Goal: Transaction & Acquisition: Purchase product/service

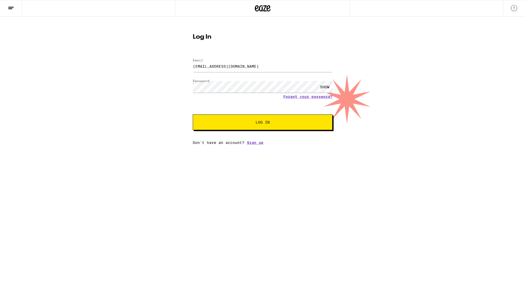
click at [245, 119] on button "Log In" at bounding box center [263, 122] width 140 height 16
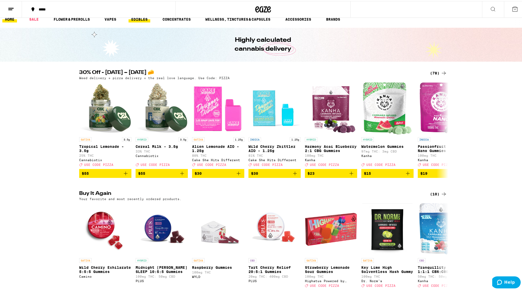
click at [137, 20] on link "EDIBLES" at bounding box center [139, 18] width 22 height 6
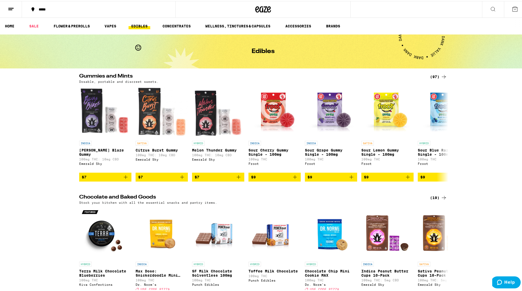
click at [490, 8] on icon at bounding box center [492, 8] width 6 height 6
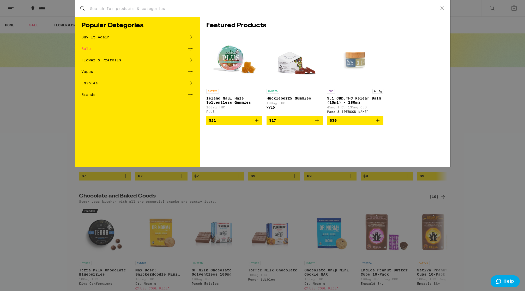
click at [188, 37] on icon at bounding box center [190, 37] width 6 height 6
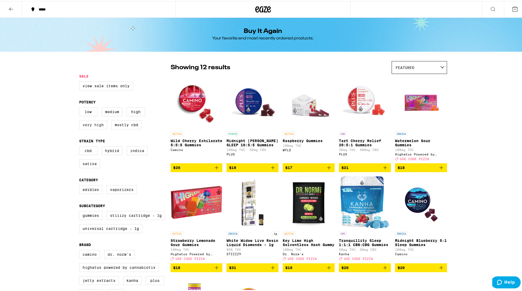
click at [88, 127] on label "Very High" at bounding box center [93, 123] width 28 height 9
click at [80, 107] on input "Very High" at bounding box center [80, 107] width 0 height 0
checkbox input "true"
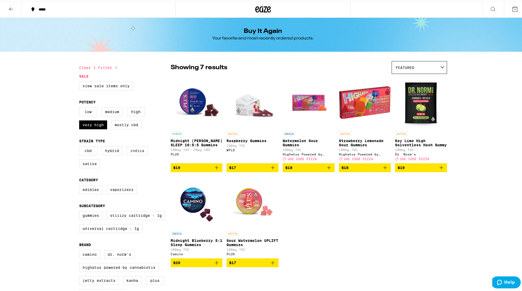
click at [140, 154] on label "Indica" at bounding box center [137, 149] width 21 height 9
click at [80, 146] on input "Indica" at bounding box center [80, 146] width 0 height 0
checkbox input "true"
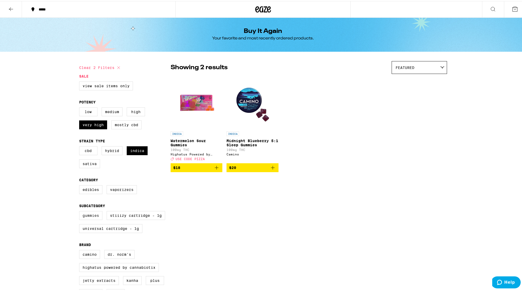
click at [82, 219] on label "Gummies" at bounding box center [90, 214] width 23 height 9
click at [80, 211] on input "Gummies" at bounding box center [80, 211] width 0 height 0
checkbox input "false"
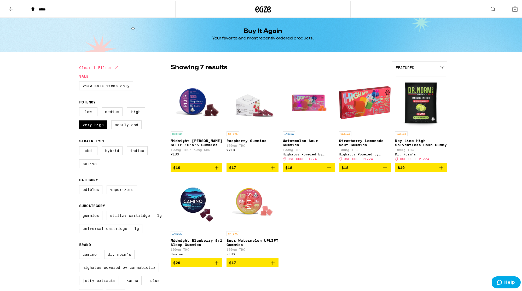
checkbox input "false"
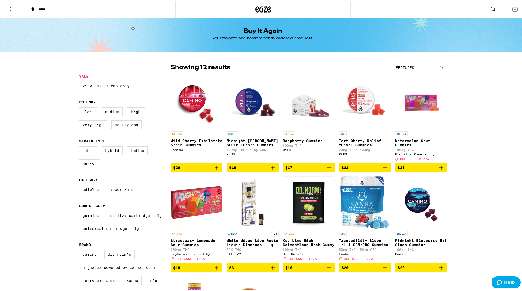
click at [127, 86] on label "View Sale Items Only" at bounding box center [106, 84] width 54 height 9
drag, startPoint x: 80, startPoint y: 87, endPoint x: 165, endPoint y: 85, distance: 84.6
click at [165, 85] on div "View Sale Items Only" at bounding box center [124, 86] width 91 height 13
click at [489, 9] on icon at bounding box center [492, 8] width 6 height 6
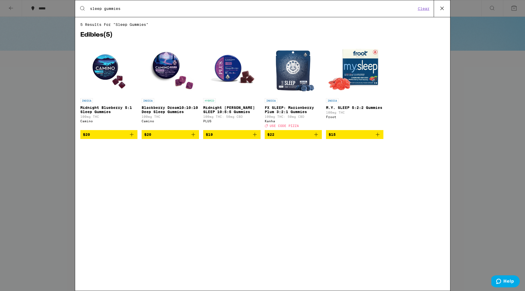
type input "sleep gummies"
click at [169, 68] on img "Open page for Blackberry Dream10:10:10 Deep Sleep Gummies from Camino" at bounding box center [170, 69] width 52 height 52
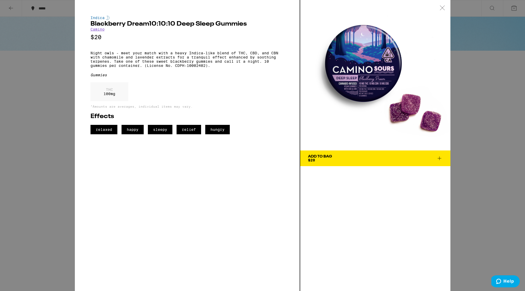
click at [439, 158] on icon at bounding box center [440, 158] width 6 height 6
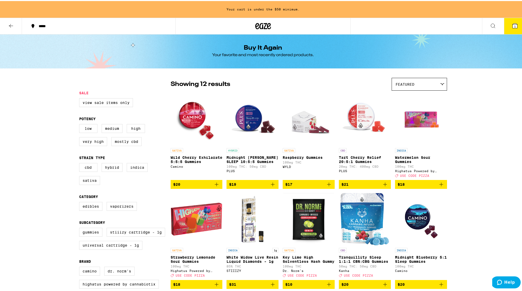
click at [514, 24] on span "1" at bounding box center [515, 25] width 2 height 3
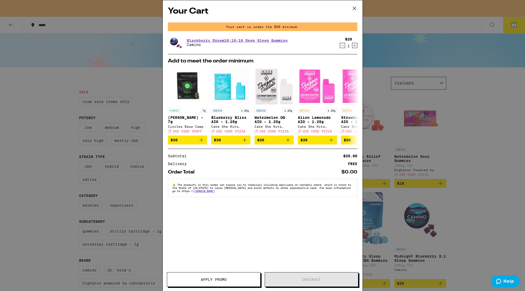
click at [352, 45] on div "$20 1" at bounding box center [348, 42] width 20 height 11
click at [355, 45] on icon "Increment" at bounding box center [355, 45] width 5 height 6
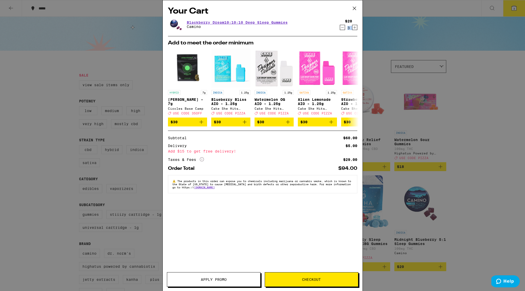
click at [355, 5] on icon at bounding box center [355, 8] width 8 height 8
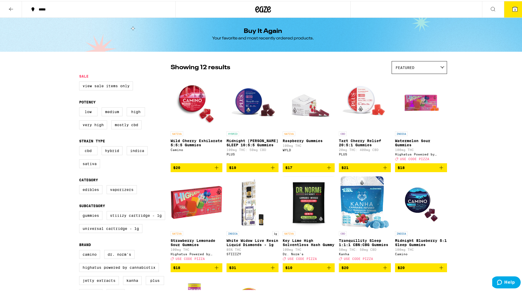
click at [491, 7] on icon at bounding box center [492, 8] width 6 height 6
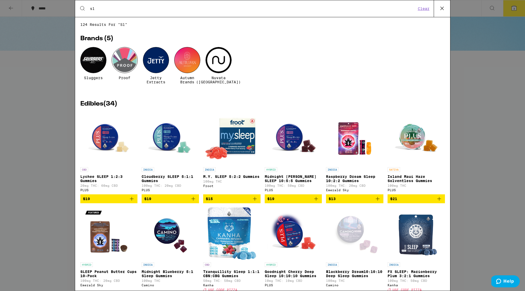
type input "s"
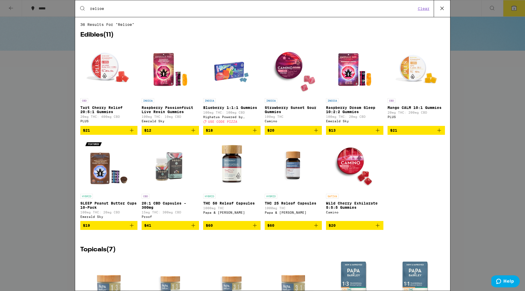
type input "relioe"
click at [107, 77] on img "Open page for Tart Cherry Relief 20:5:1 Gummies from PLUS" at bounding box center [109, 69] width 52 height 52
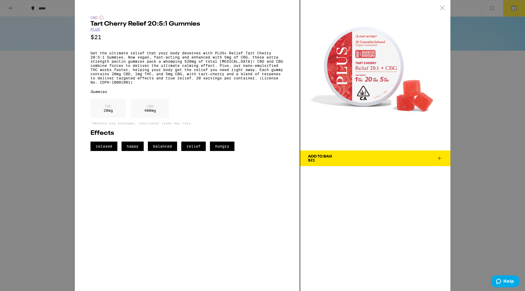
click at [401, 160] on span "Add To Bag $21" at bounding box center [375, 158] width 135 height 7
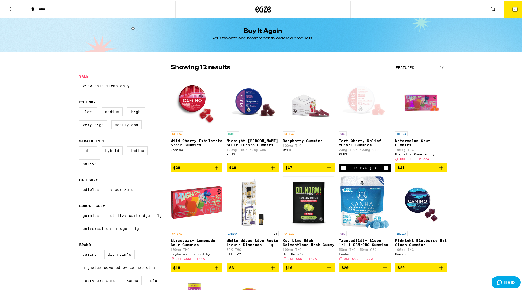
click at [514, 8] on span "4" at bounding box center [515, 8] width 2 height 3
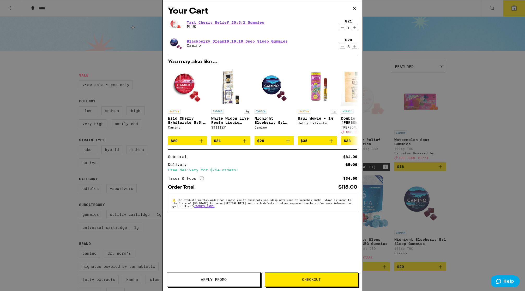
click at [310, 275] on button "Checkout" at bounding box center [312, 279] width 94 height 15
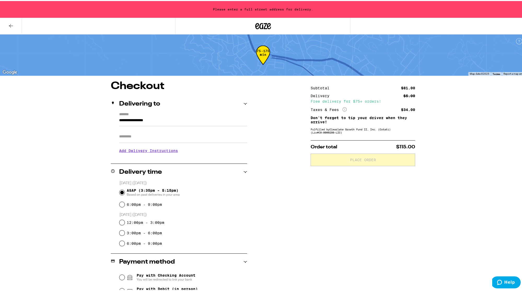
click at [168, 117] on input "**********" at bounding box center [183, 120] width 128 height 9
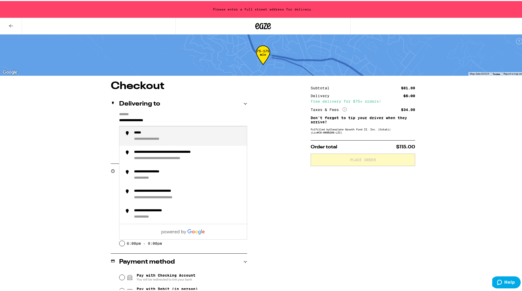
click at [168, 117] on input "**********" at bounding box center [183, 120] width 128 height 9
click at [158, 122] on input "**********" at bounding box center [183, 120] width 128 height 9
click at [156, 137] on div "**********" at bounding box center [156, 138] width 45 height 5
type input "**********"
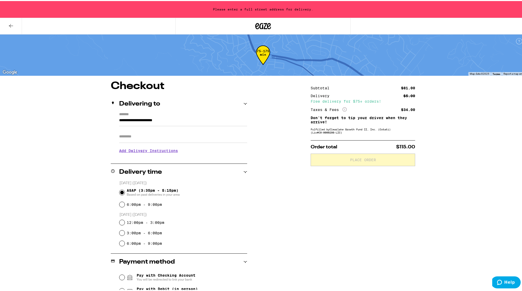
click at [244, 102] on icon at bounding box center [245, 103] width 4 height 4
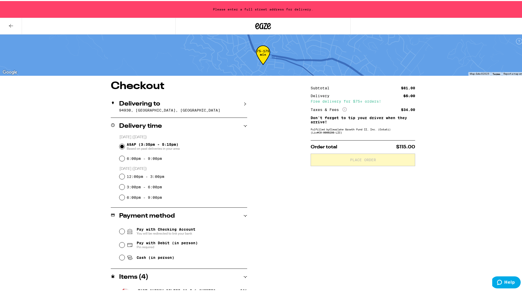
click at [244, 102] on icon at bounding box center [245, 103] width 4 height 4
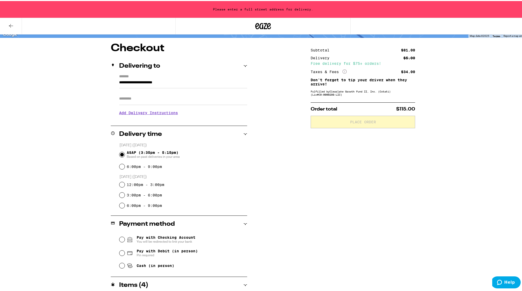
scroll to position [77, 0]
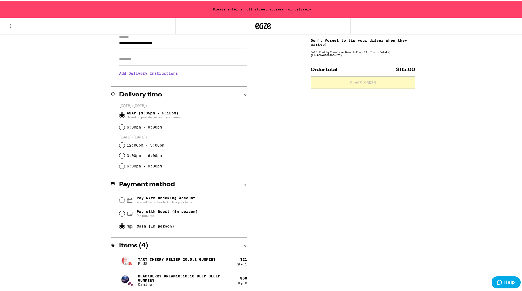
click at [122, 227] on input "Cash (in person)" at bounding box center [121, 224] width 5 height 5
radio input "true"
click at [135, 54] on input "Apt/Suite" at bounding box center [183, 58] width 128 height 13
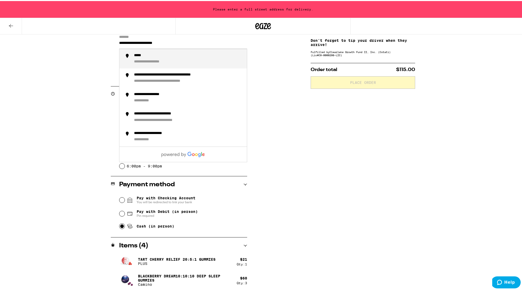
click at [119, 41] on input "**********" at bounding box center [183, 43] width 128 height 9
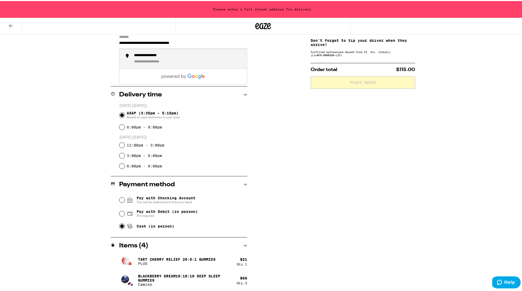
click at [142, 54] on div "**********" at bounding box center [154, 54] width 40 height 5
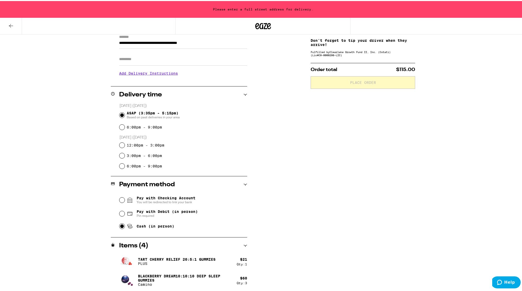
type input "**********"
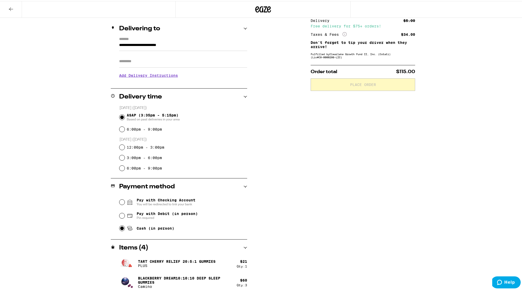
scroll to position [58, 0]
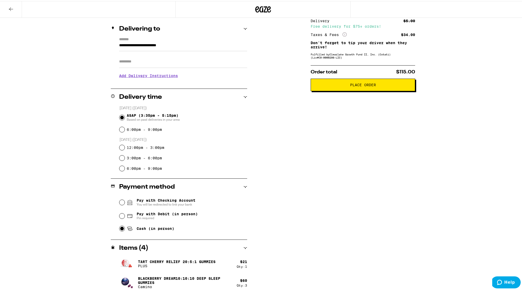
click at [357, 86] on span "Place Order" at bounding box center [363, 84] width 26 height 4
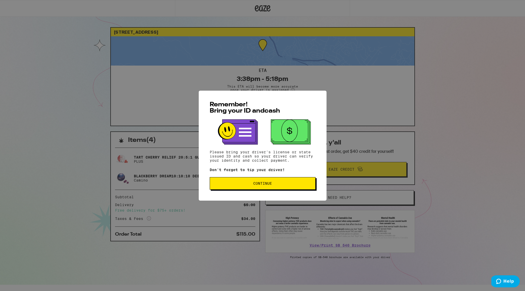
click at [277, 182] on button "Continue" at bounding box center [263, 183] width 106 height 13
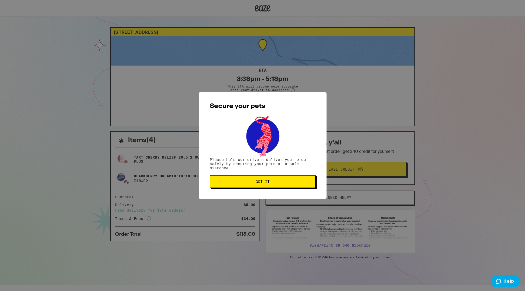
click at [277, 182] on span "Got it" at bounding box center [262, 182] width 97 height 4
